Goal: Complete application form

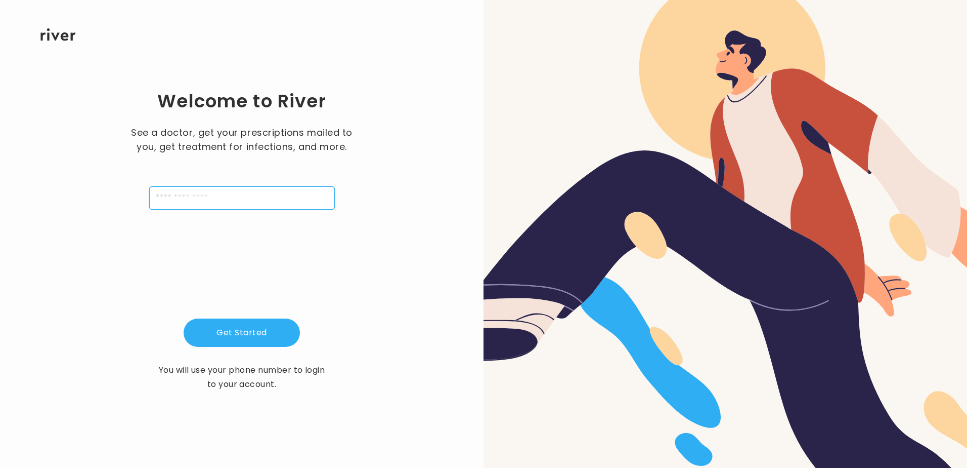
click at [200, 197] on input "tel" at bounding box center [242, 197] width 186 height 23
type input "**********"
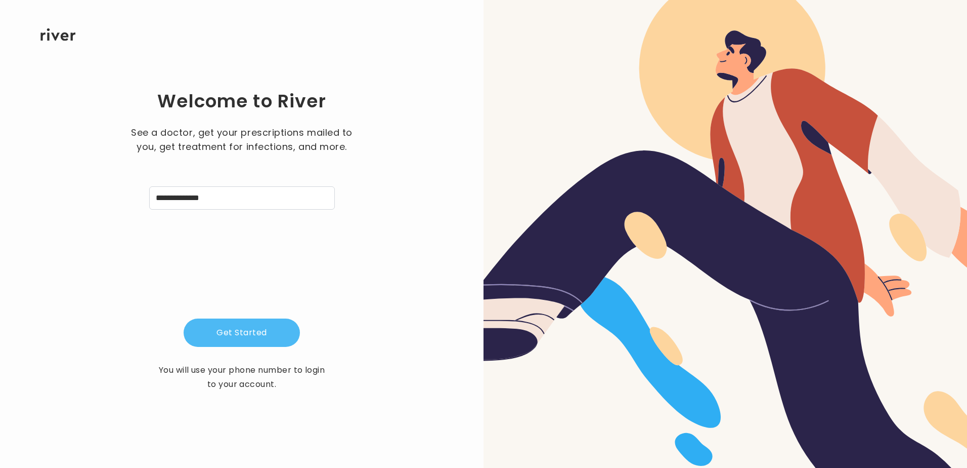
click at [249, 337] on button "Get Started" at bounding box center [242, 332] width 116 height 28
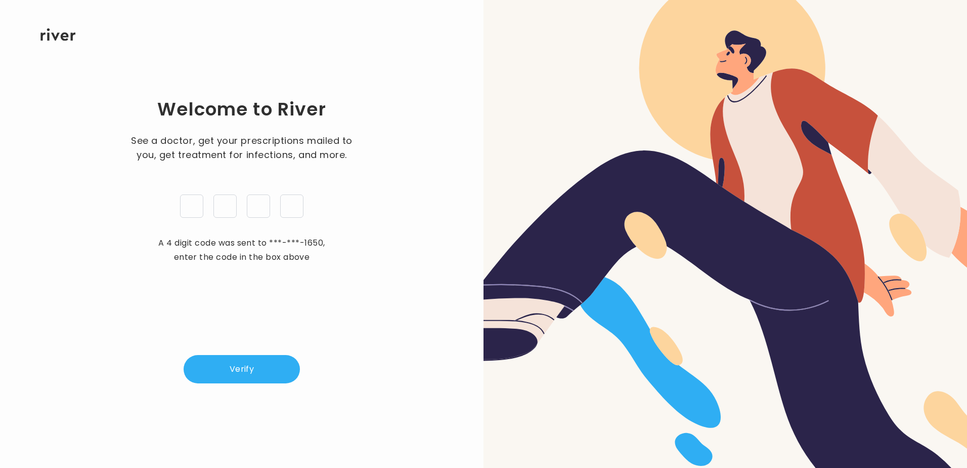
type input "*"
click at [230, 371] on button "Verify" at bounding box center [242, 369] width 116 height 28
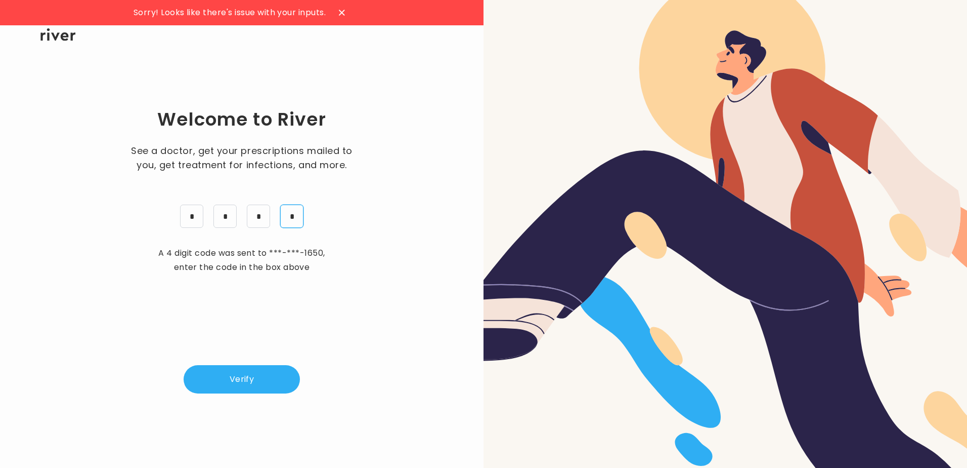
click at [299, 218] on input "*" at bounding box center [291, 215] width 23 height 23
type input "*"
click at [262, 385] on button "Verify" at bounding box center [242, 379] width 116 height 28
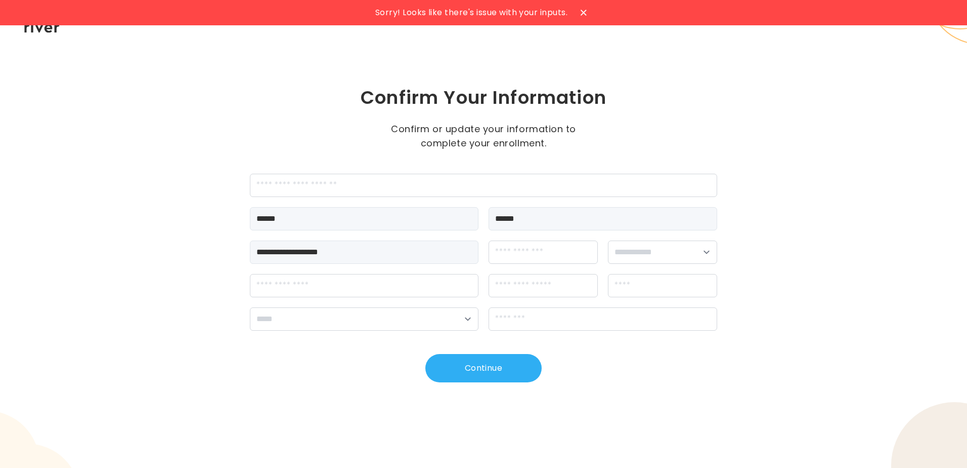
click at [584, 11] on icon at bounding box center [584, 13] width 6 height 6
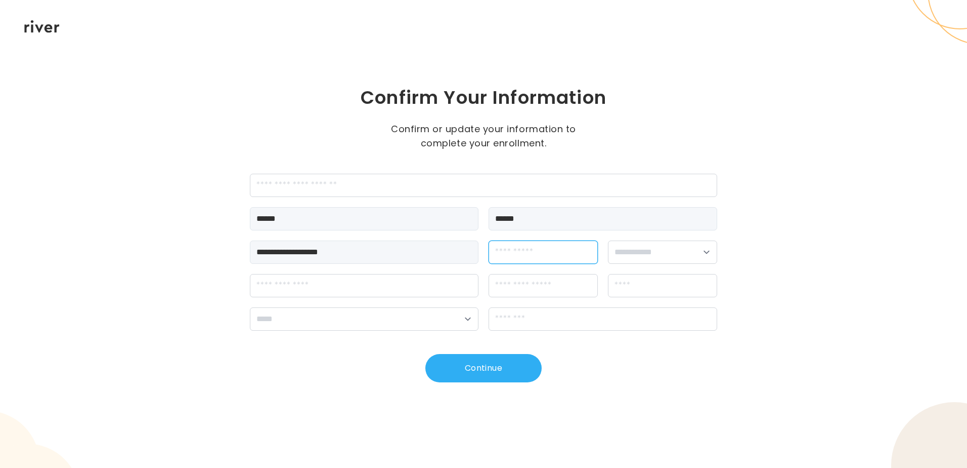
click at [503, 256] on input "dateOfBirth" at bounding box center [543, 251] width 109 height 23
click at [728, 277] on div "**********" at bounding box center [483, 234] width 967 height 468
